Goal: Transaction & Acquisition: Purchase product/service

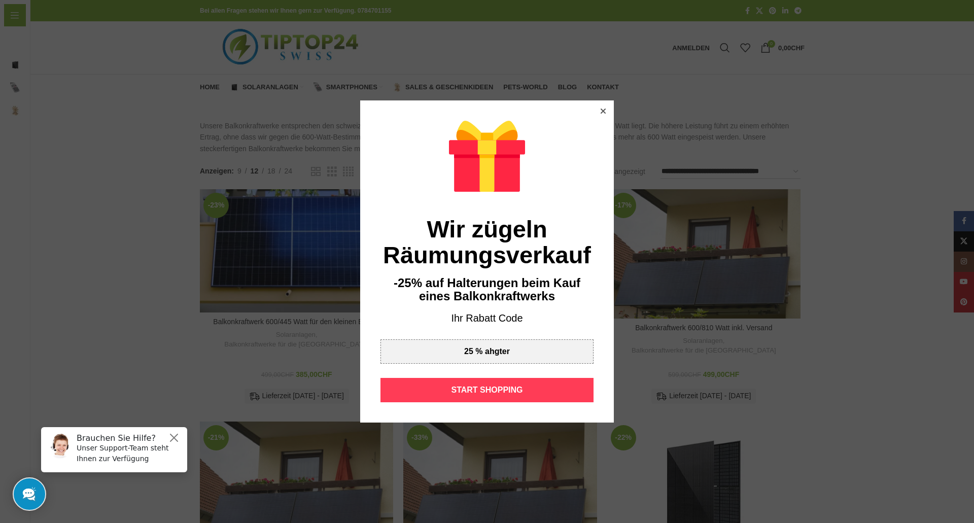
click at [470, 396] on div "START SHOPPING" at bounding box center [487, 390] width 213 height 24
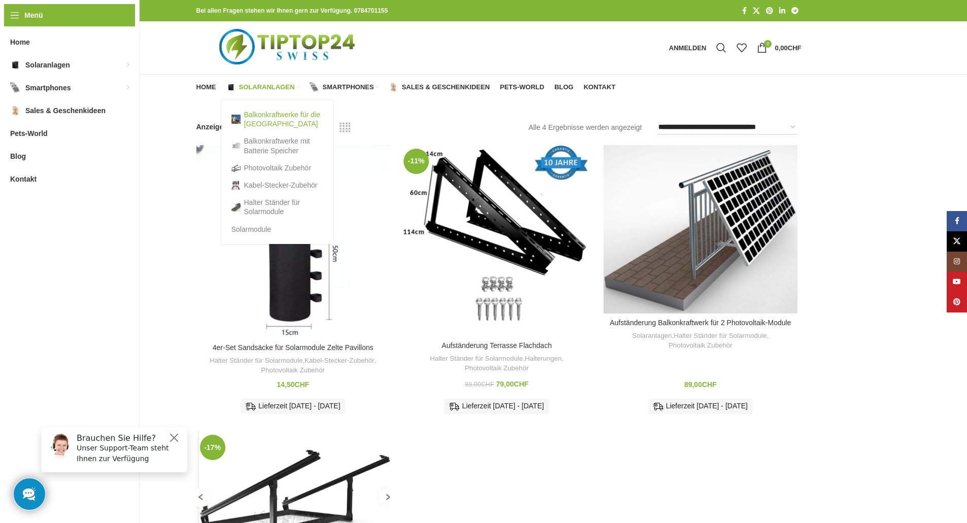
click at [265, 112] on link "Balkonkraftwerke für die [GEOGRAPHIC_DATA]" at bounding box center [276, 119] width 91 height 26
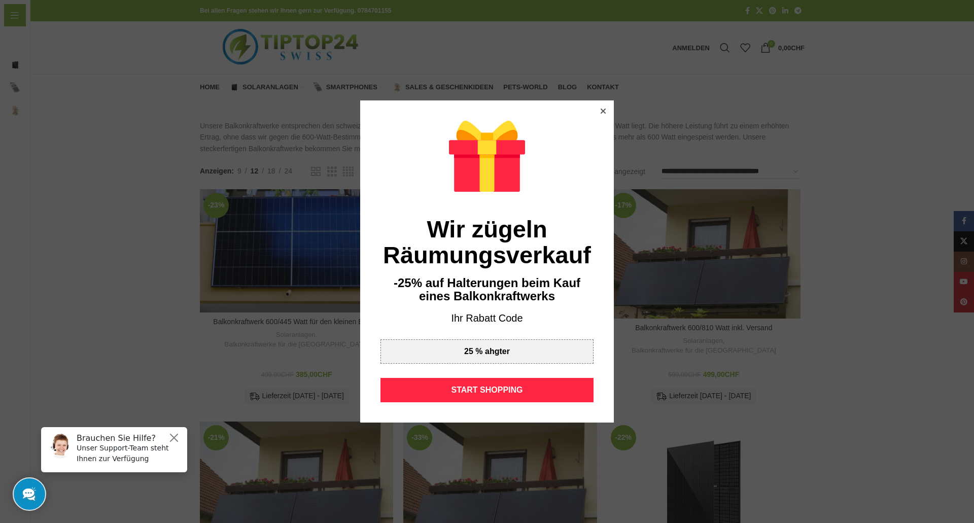
click at [601, 111] on icon at bounding box center [603, 111] width 5 height 5
